Goal: Information Seeking & Learning: Learn about a topic

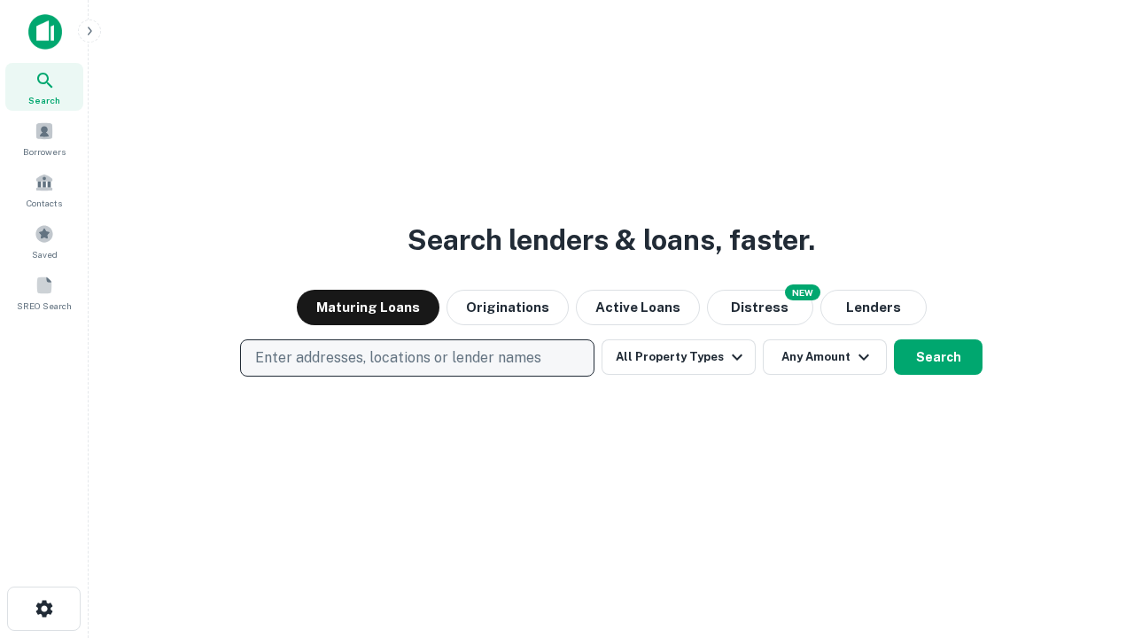
click at [416, 358] on p "Enter addresses, locations or lender names" at bounding box center [398, 357] width 286 height 21
type input "**********"
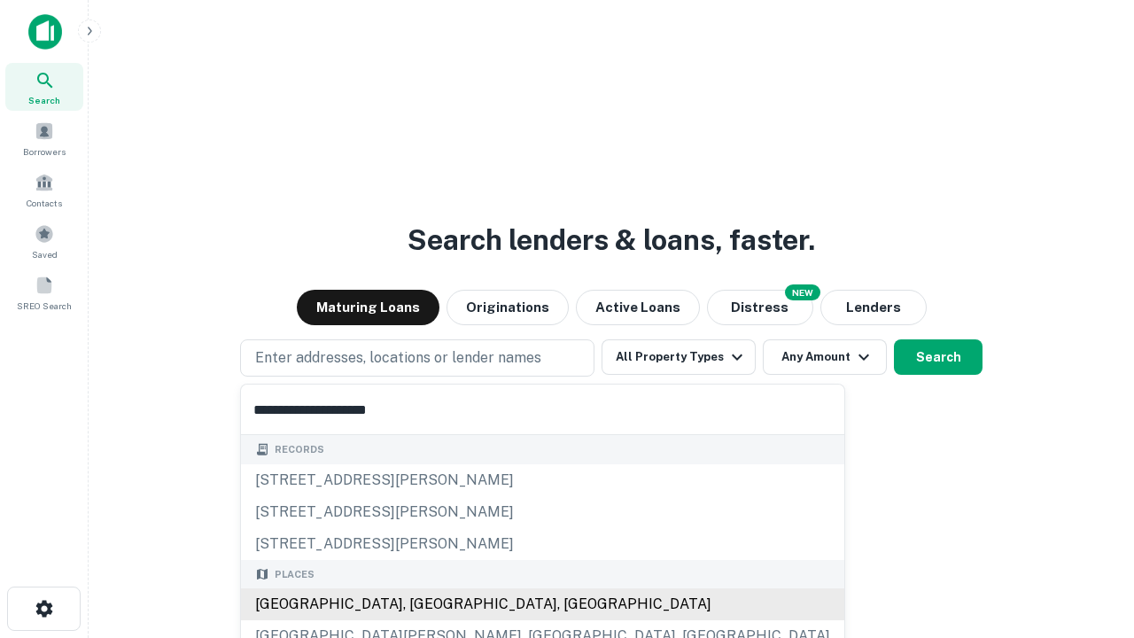
click at [423, 604] on div "[GEOGRAPHIC_DATA], [GEOGRAPHIC_DATA], [GEOGRAPHIC_DATA]" at bounding box center [542, 604] width 603 height 32
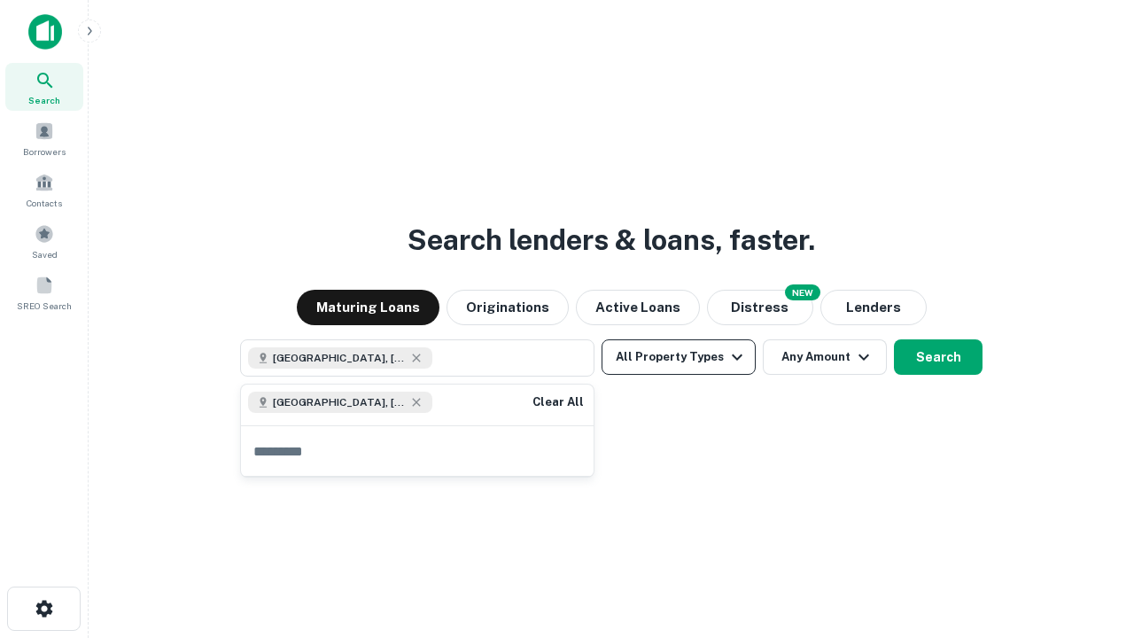
click at [678, 357] on button "All Property Types" at bounding box center [678, 356] width 154 height 35
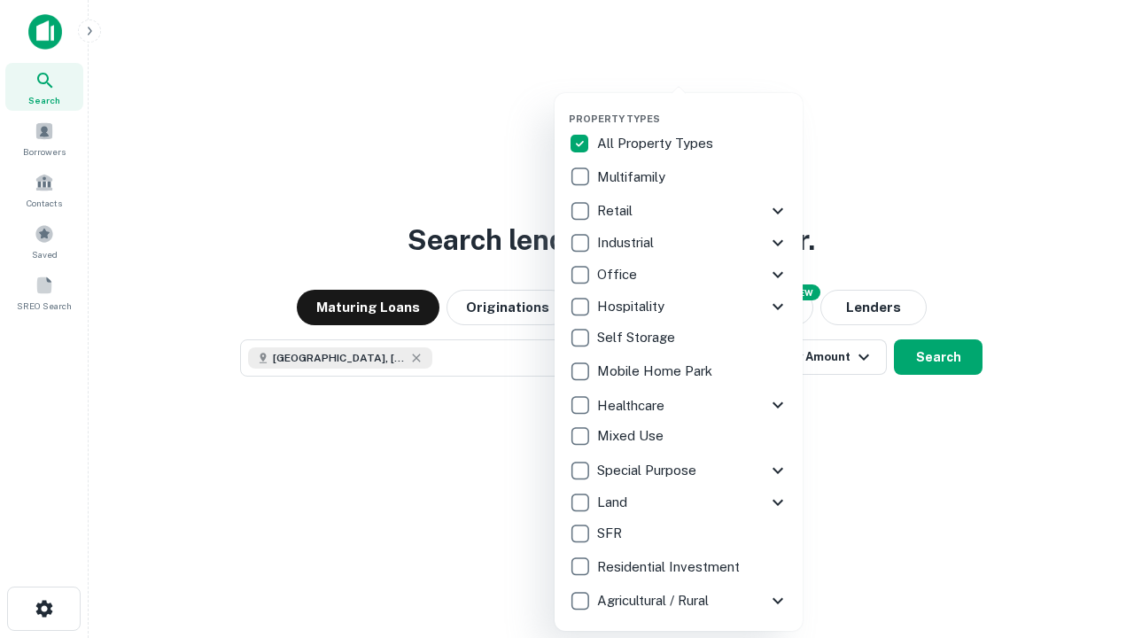
click at [693, 107] on button "button" at bounding box center [693, 107] width 248 height 1
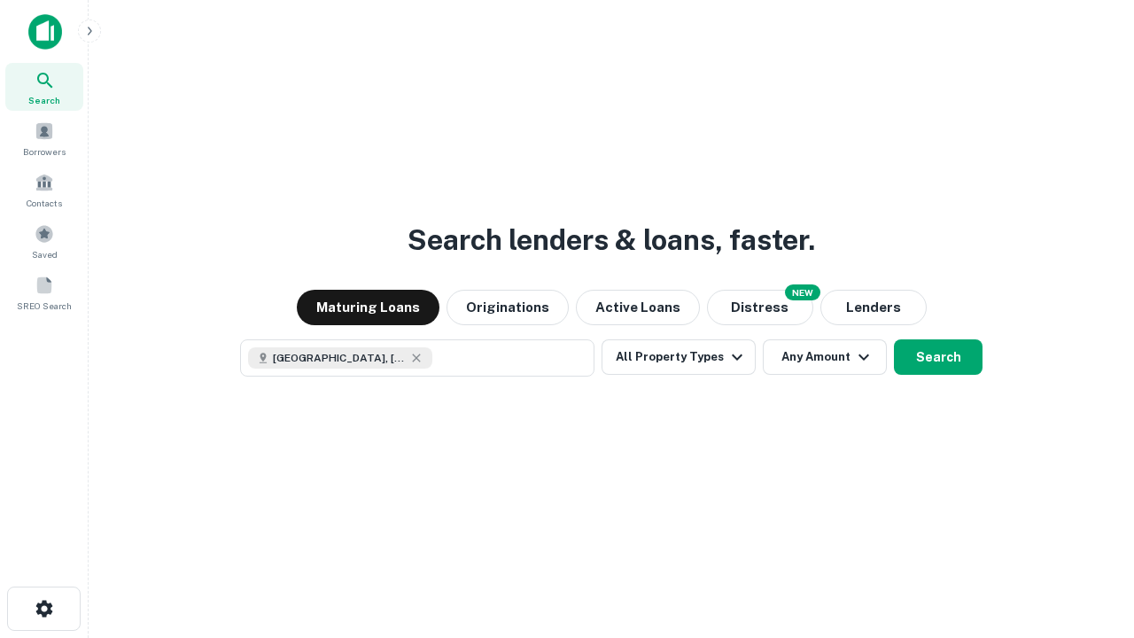
scroll to position [28, 0]
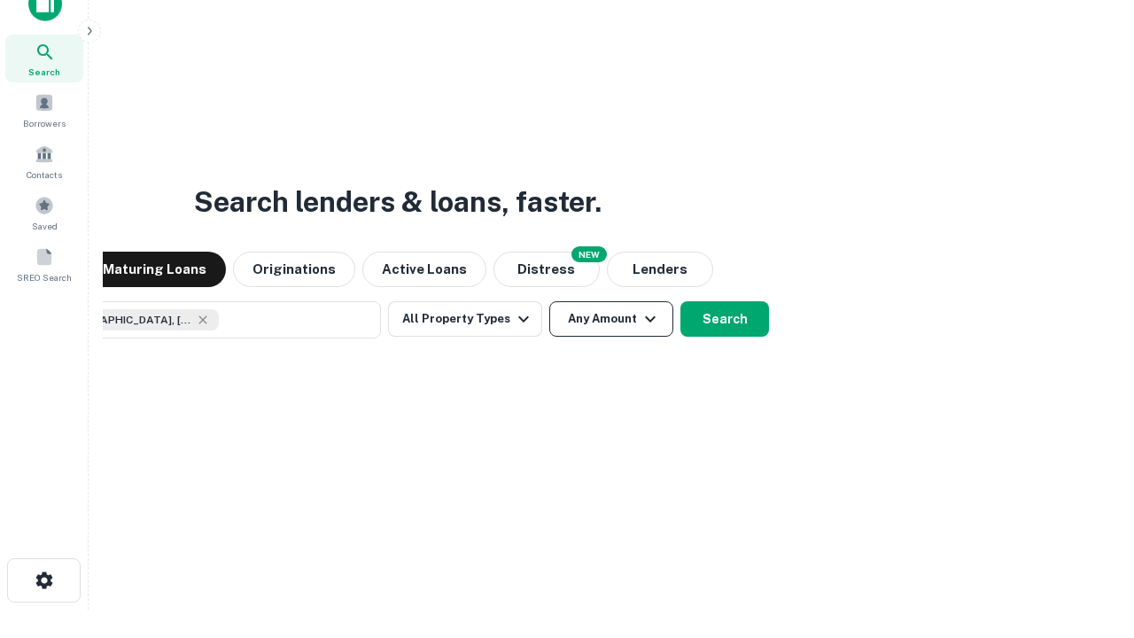
click at [549, 301] on button "Any Amount" at bounding box center [611, 318] width 124 height 35
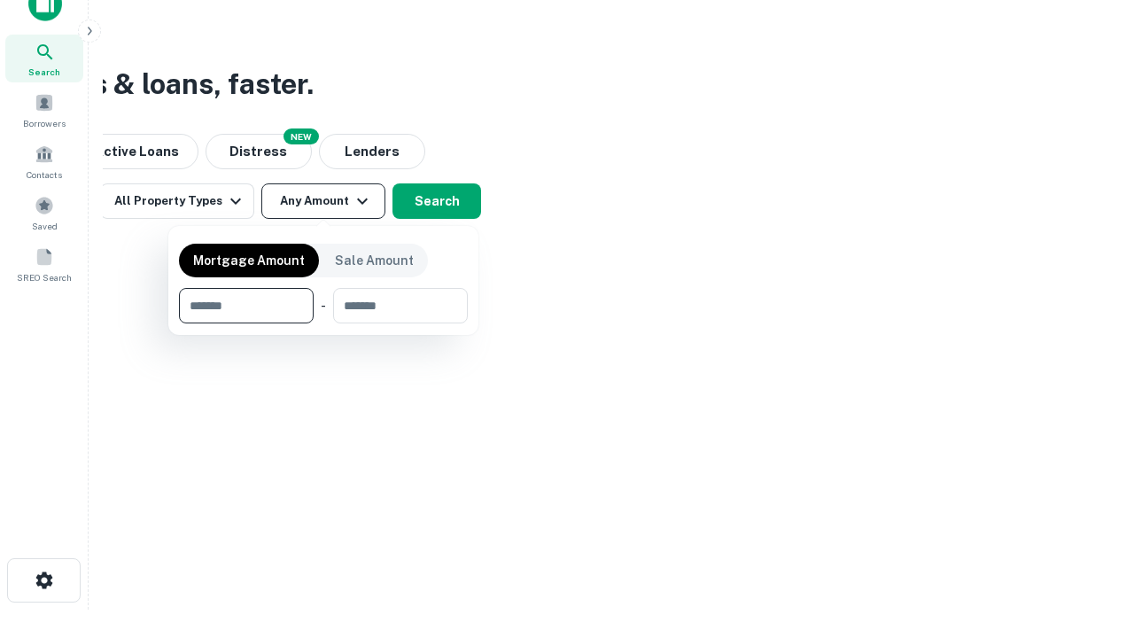
type input "*******"
click at [323, 323] on button "button" at bounding box center [323, 323] width 289 height 1
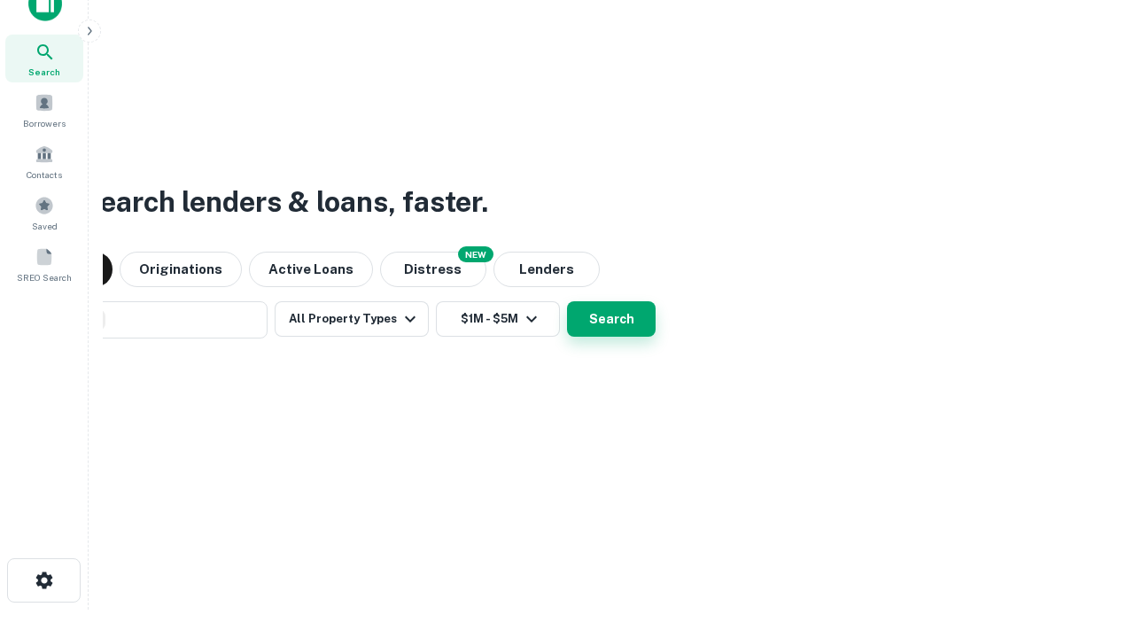
click at [567, 301] on button "Search" at bounding box center [611, 318] width 89 height 35
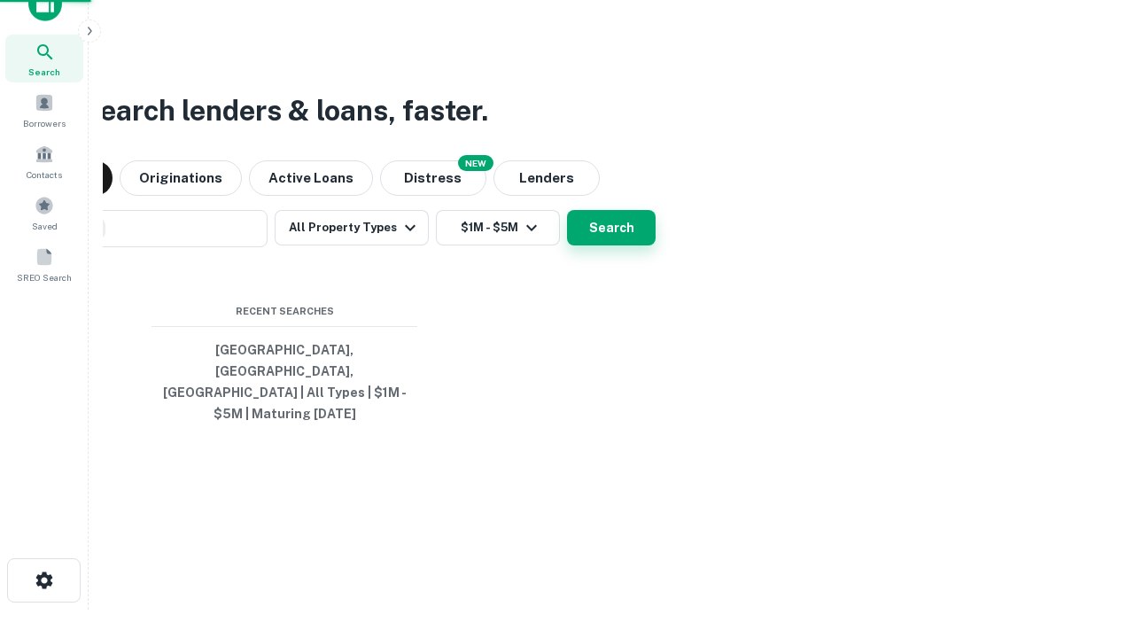
scroll to position [58, 501]
